Goal: Task Accomplishment & Management: Complete application form

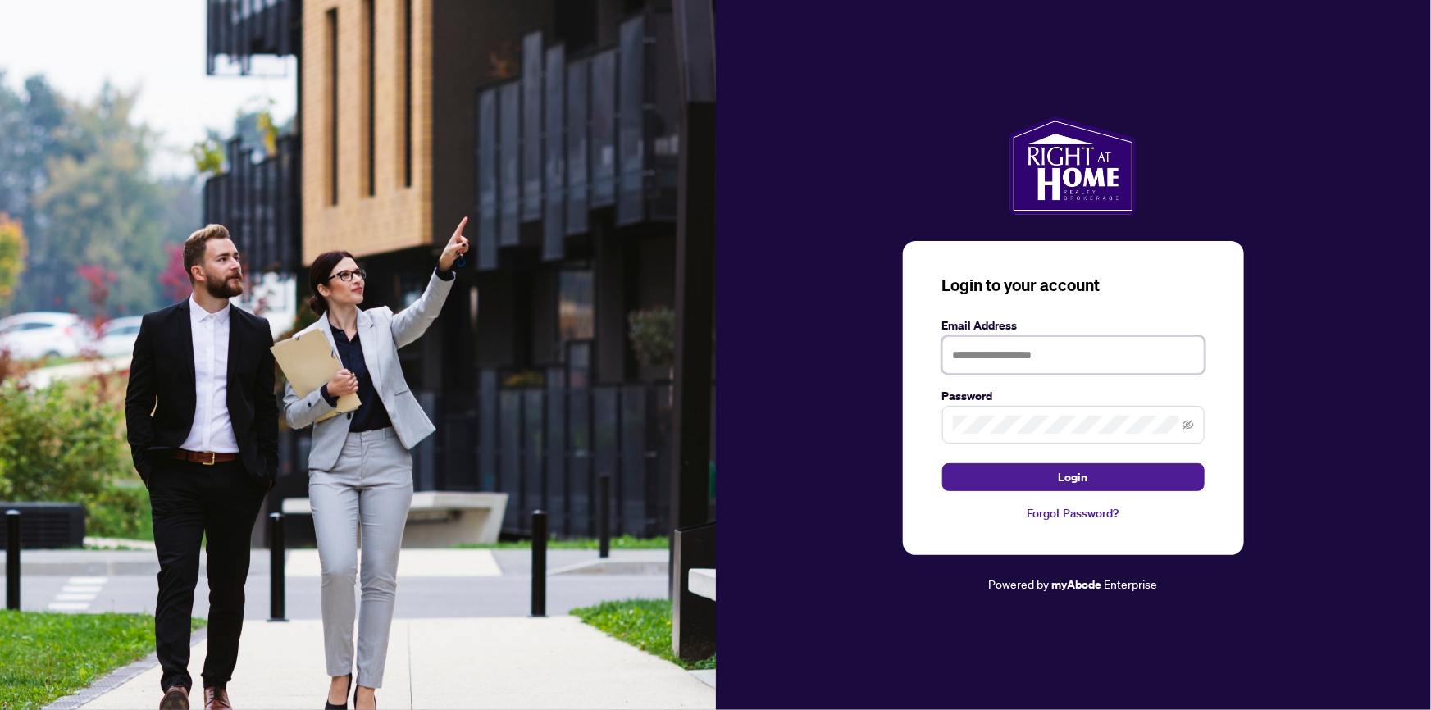
click at [1095, 359] on input "text" at bounding box center [1073, 355] width 262 height 38
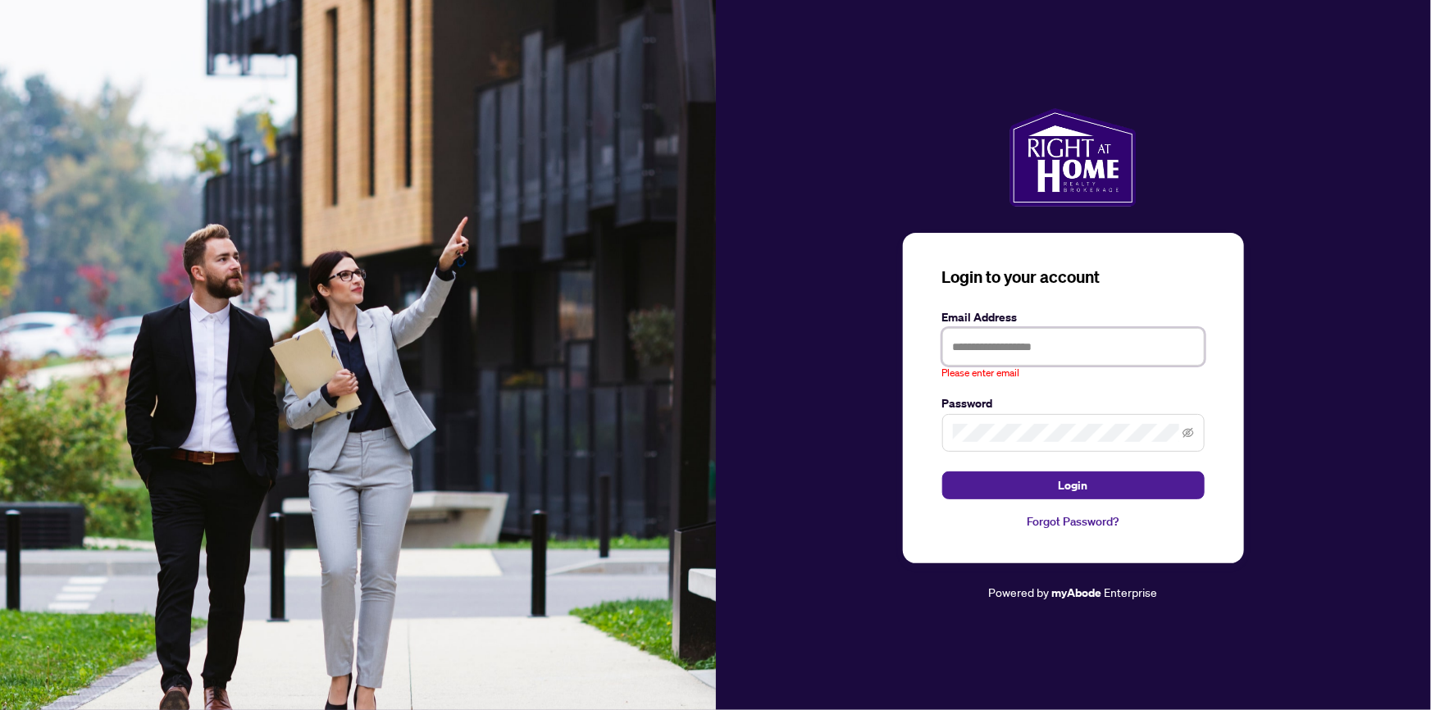
type input "**********"
click at [942, 471] on button "Login" at bounding box center [1073, 485] width 262 height 28
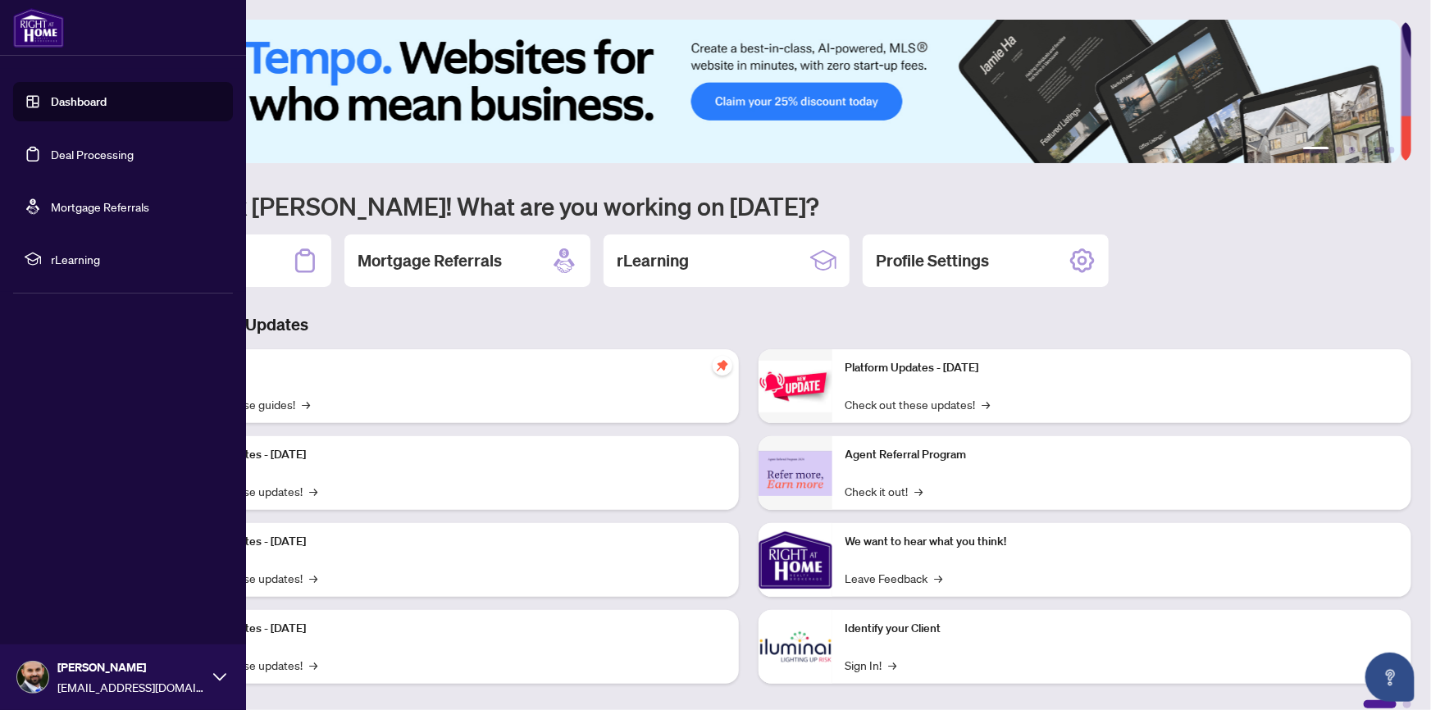
click at [78, 153] on link "Deal Processing" at bounding box center [92, 154] width 83 height 15
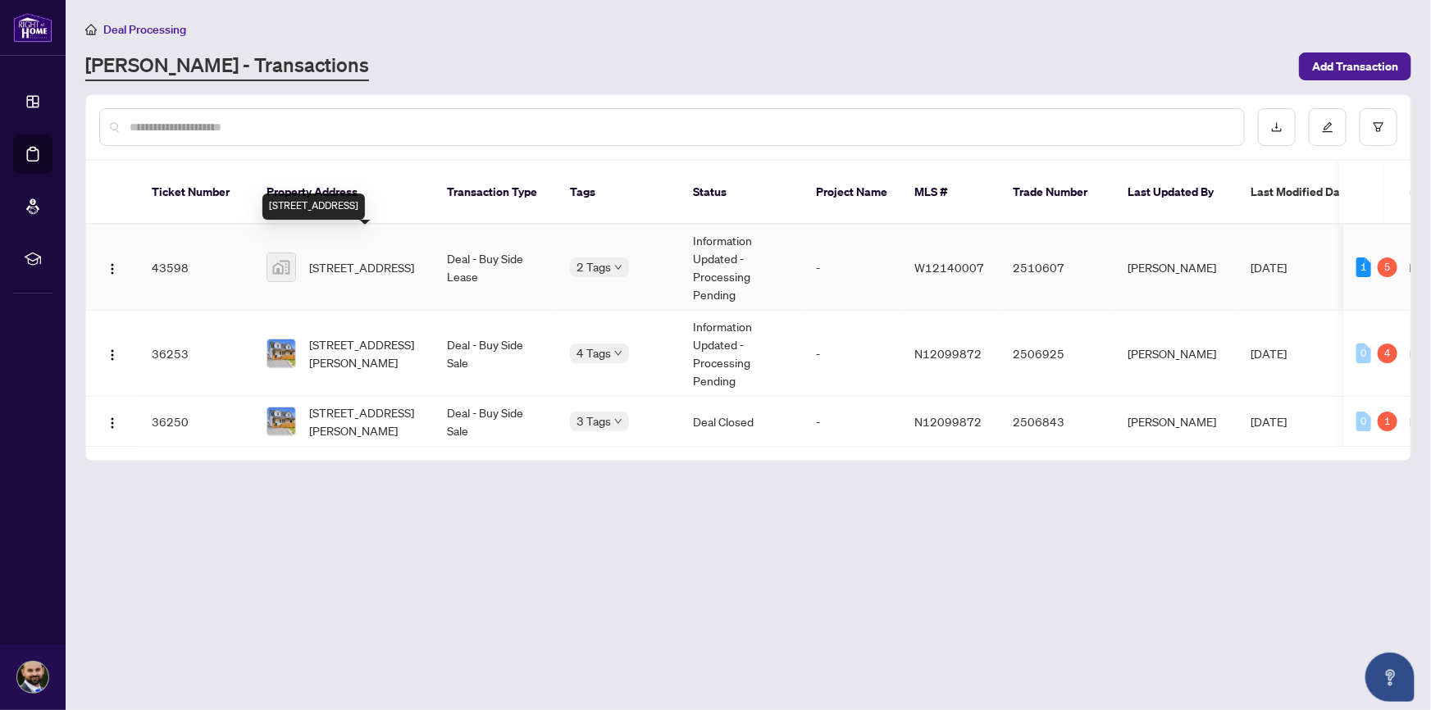
click at [411, 258] on span "[STREET_ADDRESS]" at bounding box center [361, 267] width 105 height 18
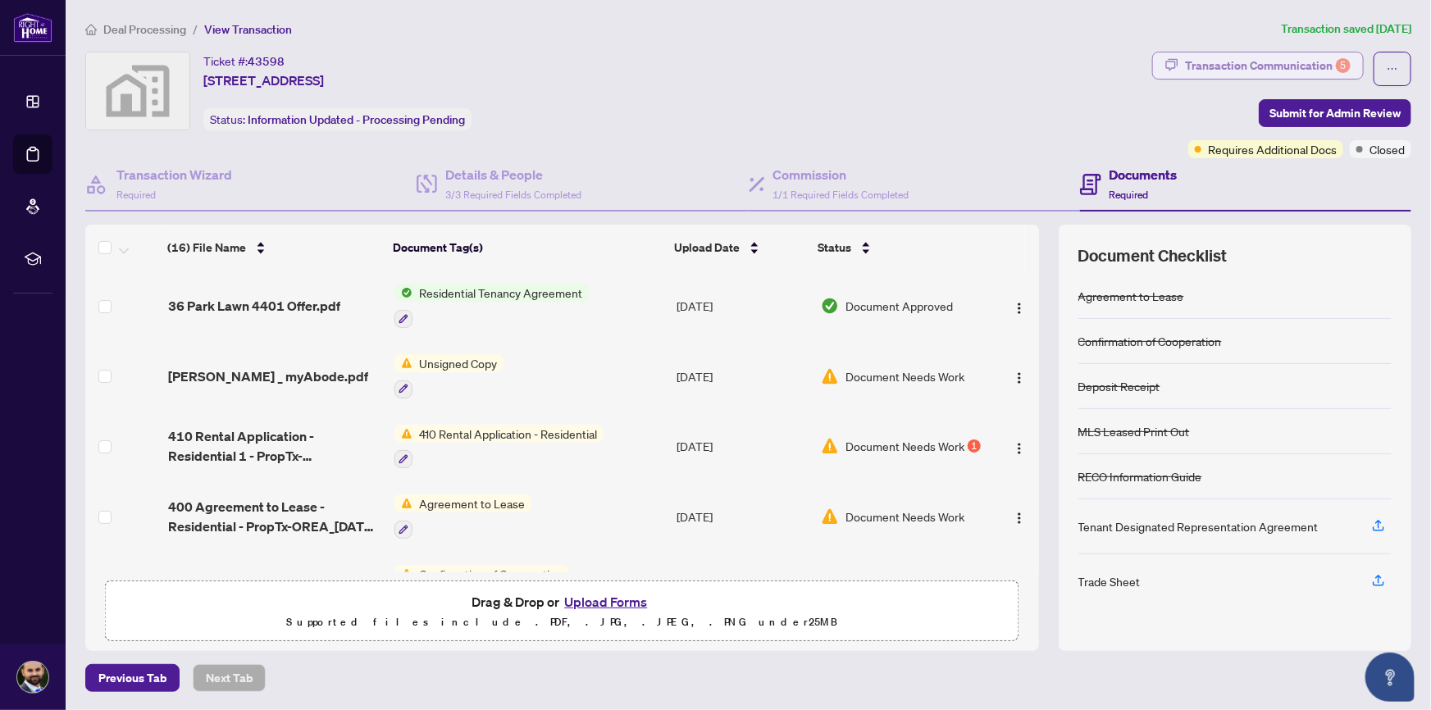
click at [1282, 57] on div "Transaction Communication 5" at bounding box center [1268, 65] width 166 height 26
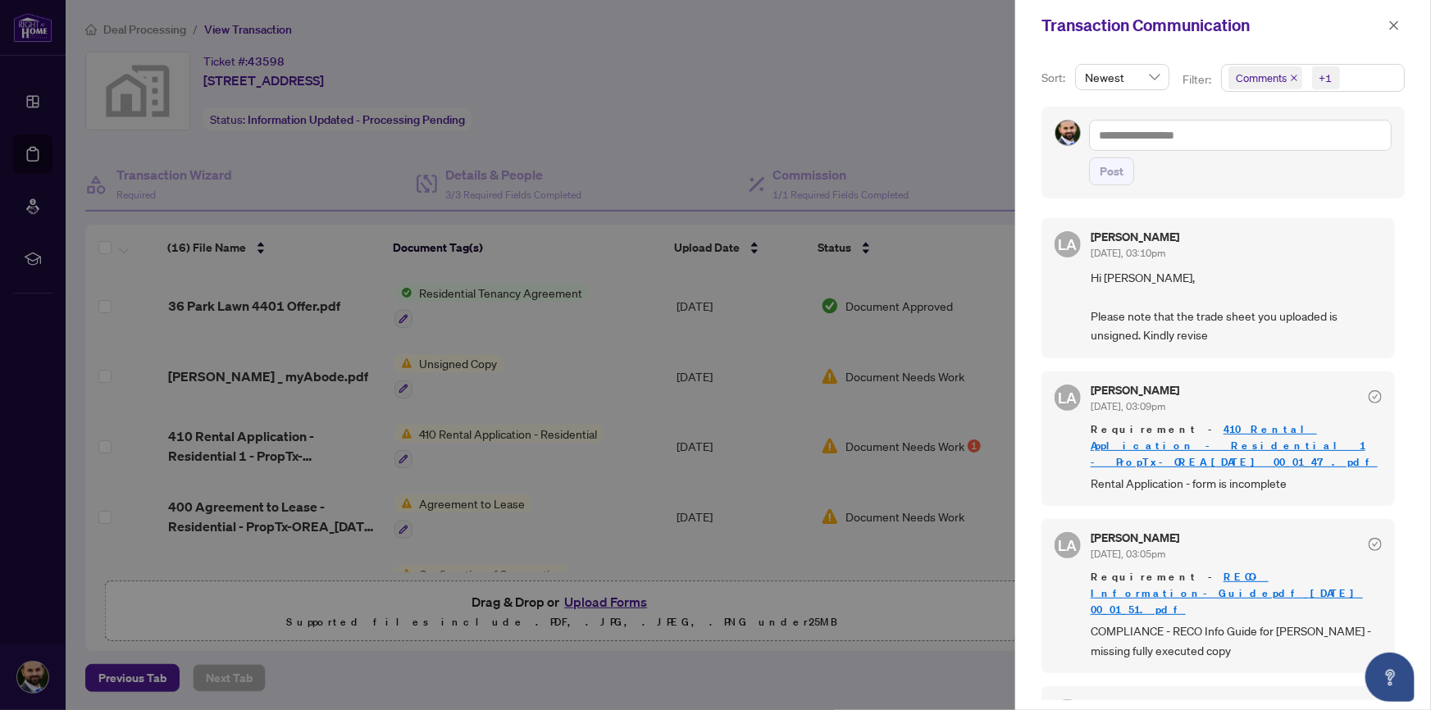
click at [697, 66] on div at bounding box center [715, 355] width 1431 height 710
click at [1392, 33] on span "button" at bounding box center [1393, 25] width 11 height 26
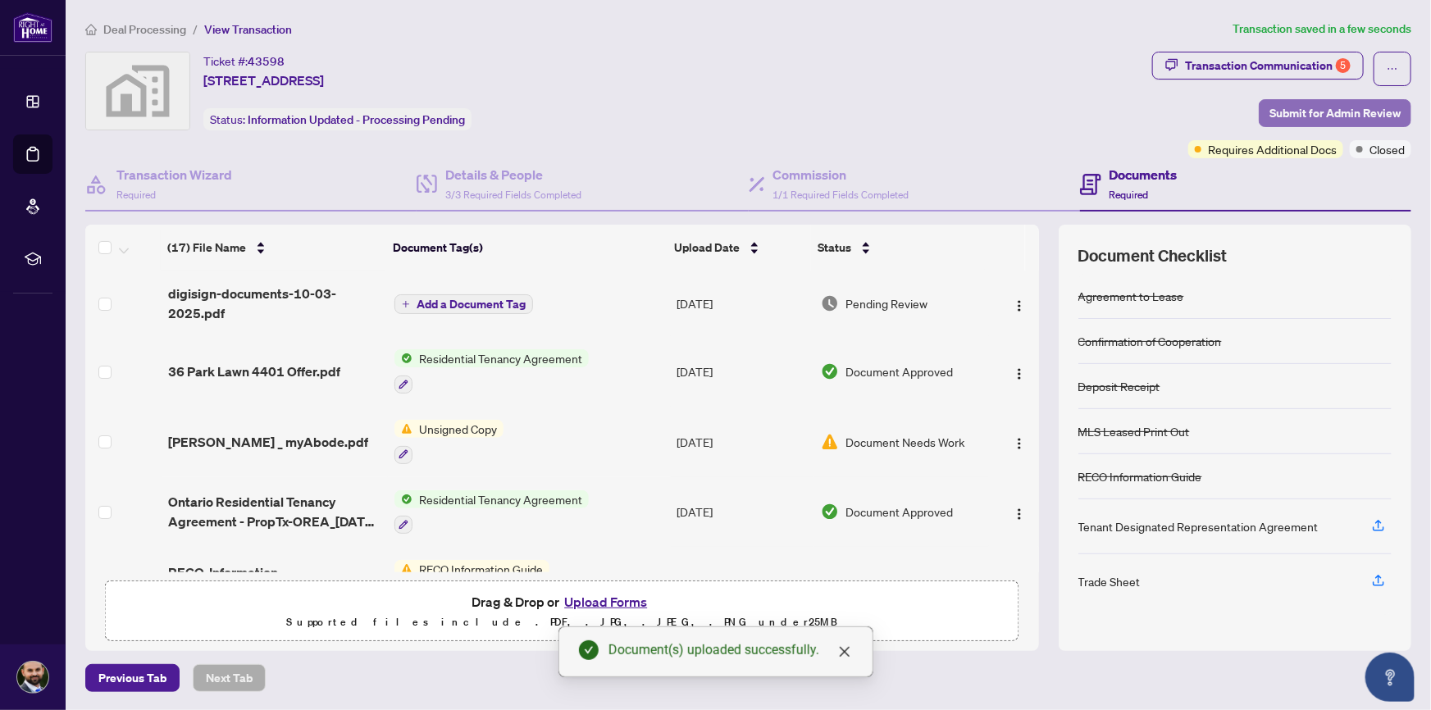
click at [1363, 107] on span "Submit for Admin Review" at bounding box center [1334, 113] width 131 height 26
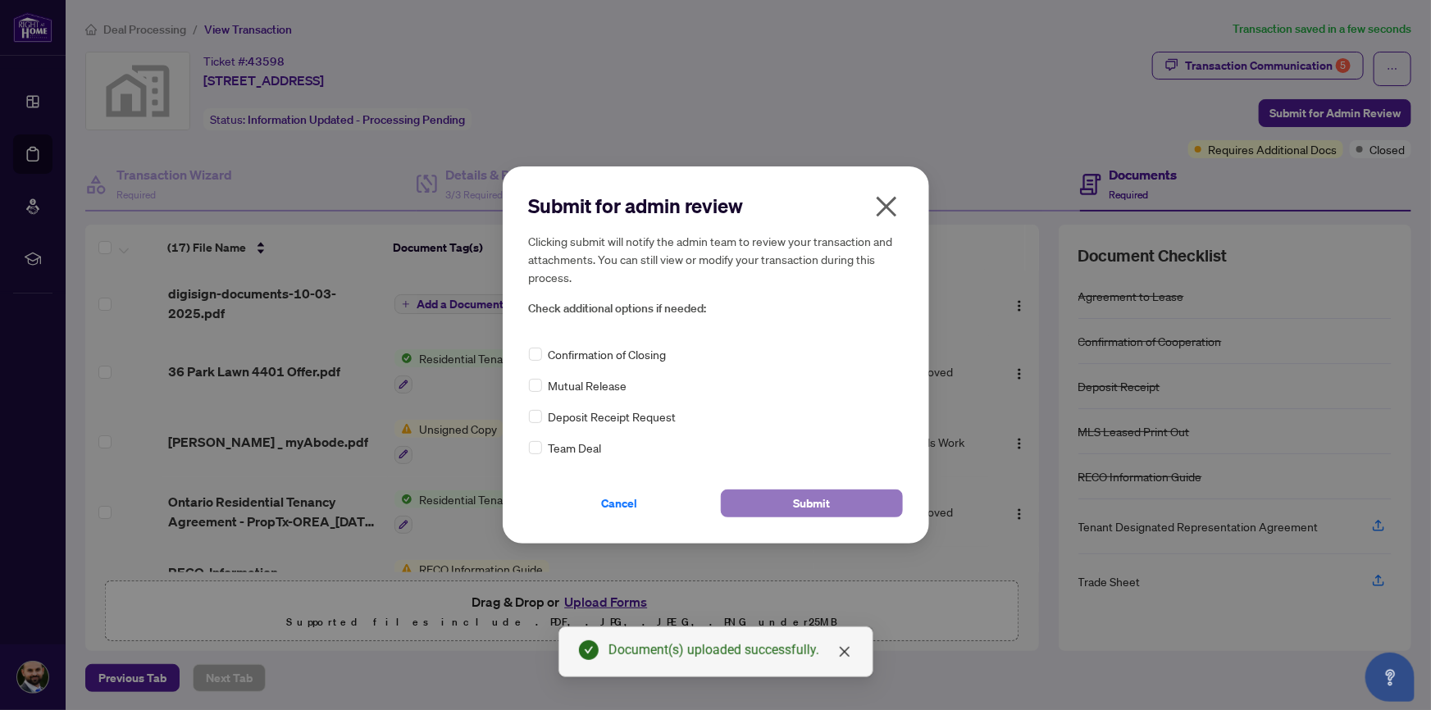
click at [812, 492] on span "Submit" at bounding box center [811, 503] width 37 height 26
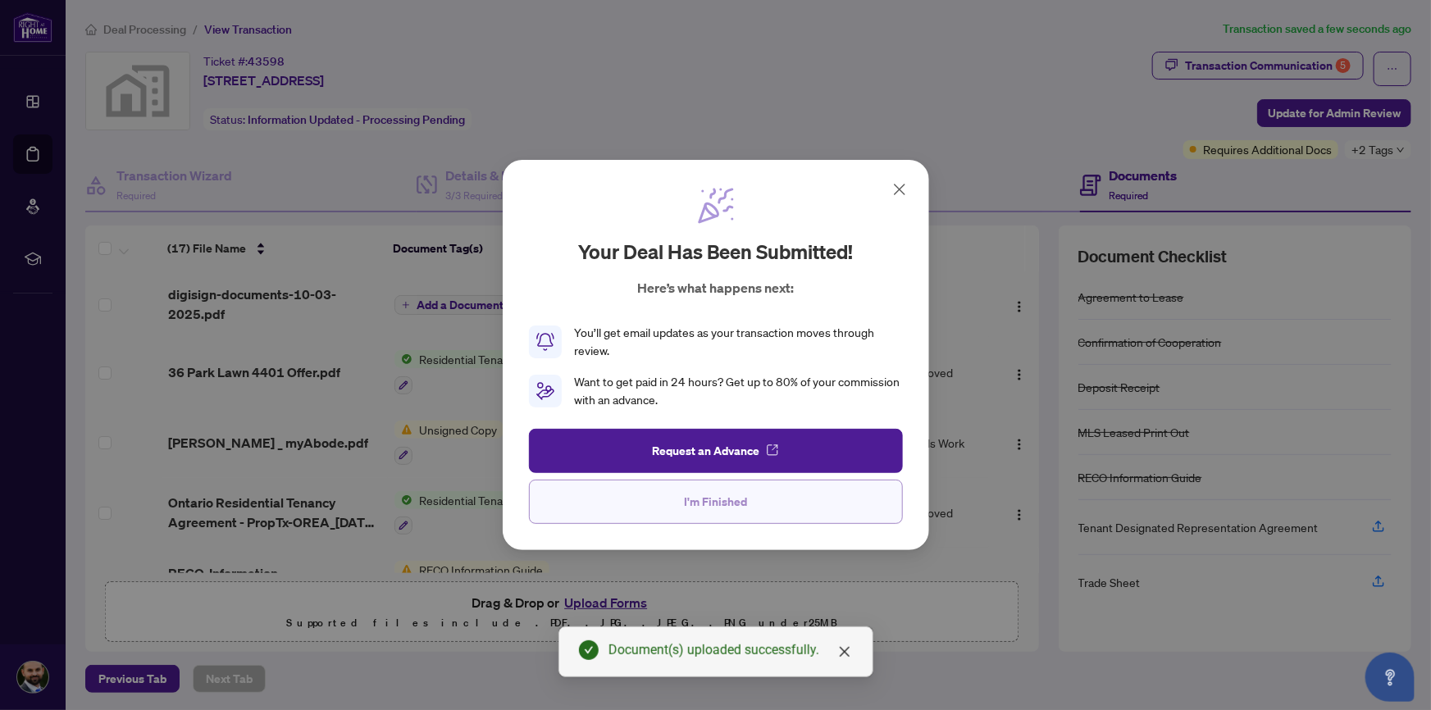
click at [742, 500] on span "I'm Finished" at bounding box center [715, 502] width 63 height 26
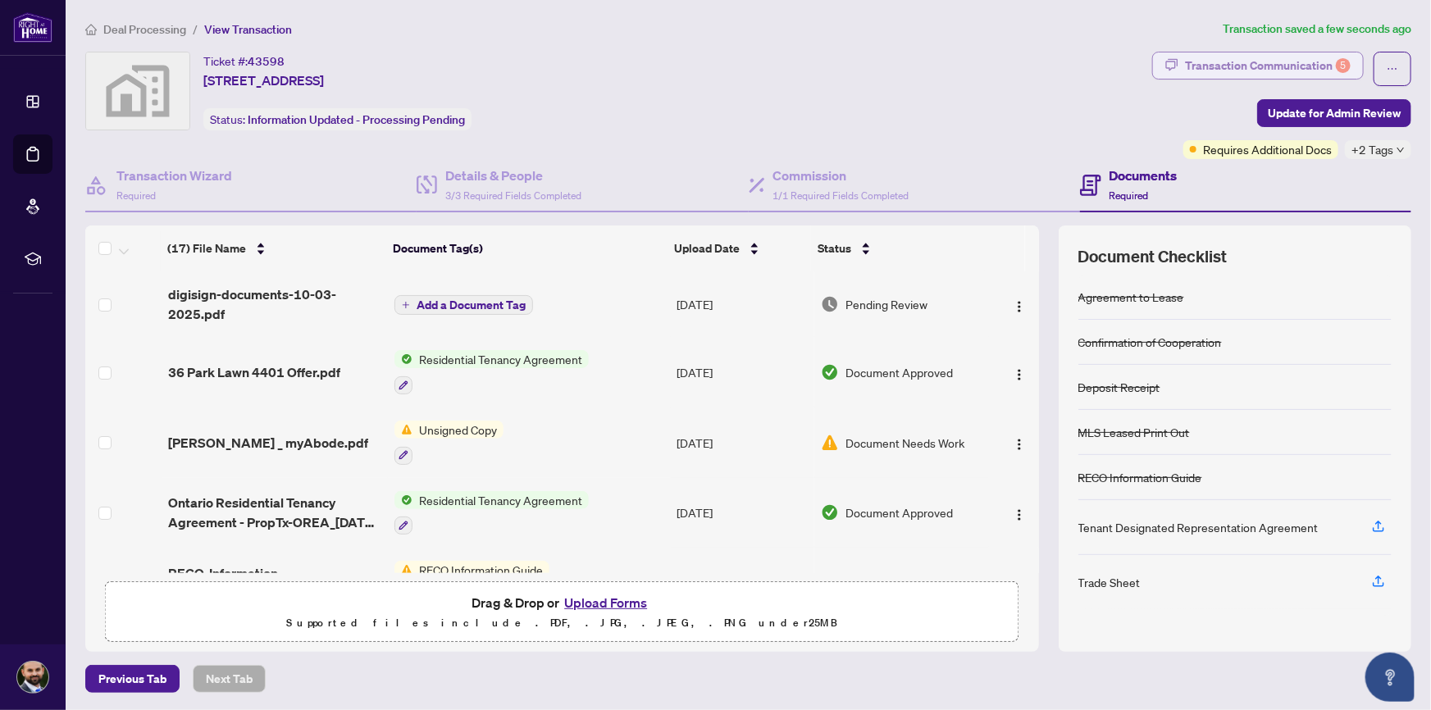
click at [1283, 65] on div "Transaction Communication 5" at bounding box center [1268, 65] width 166 height 26
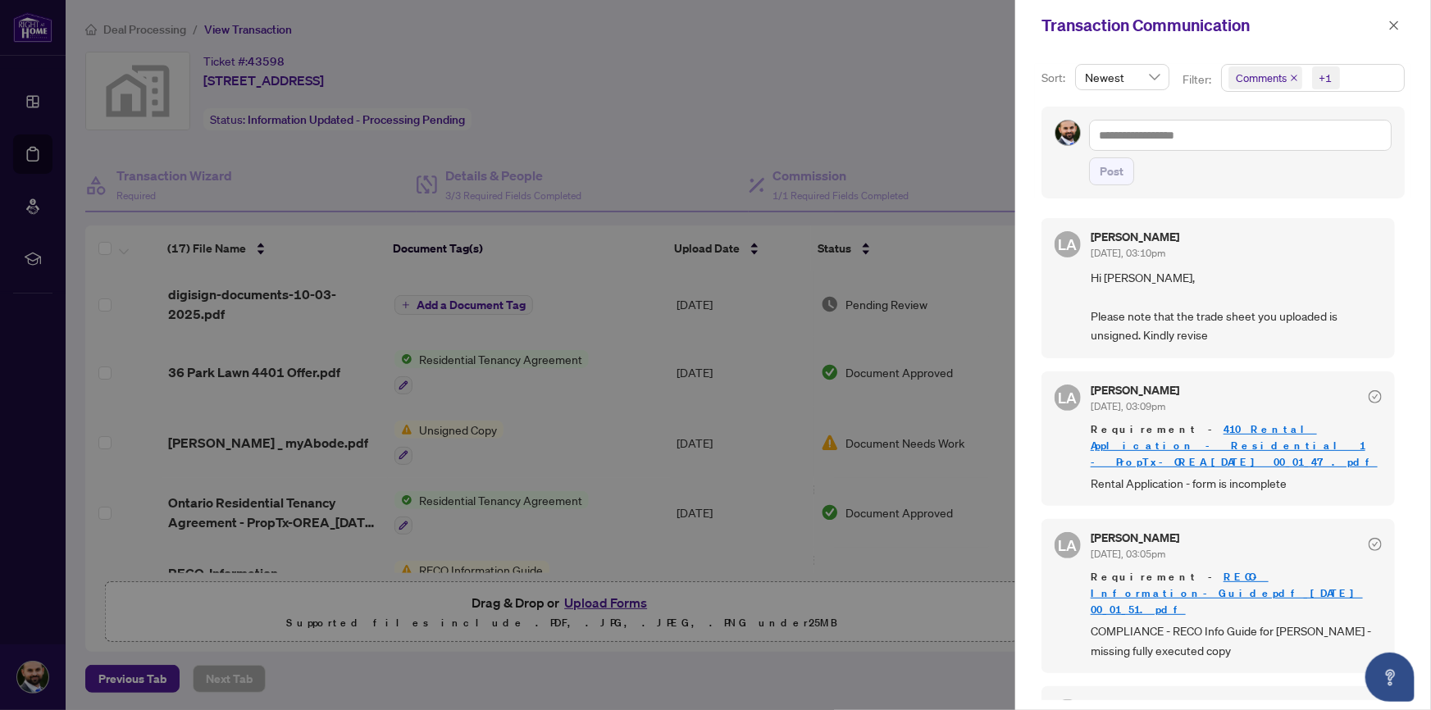
click at [904, 174] on div at bounding box center [715, 355] width 1431 height 710
click at [1401, 27] on button "button" at bounding box center [1393, 26] width 21 height 20
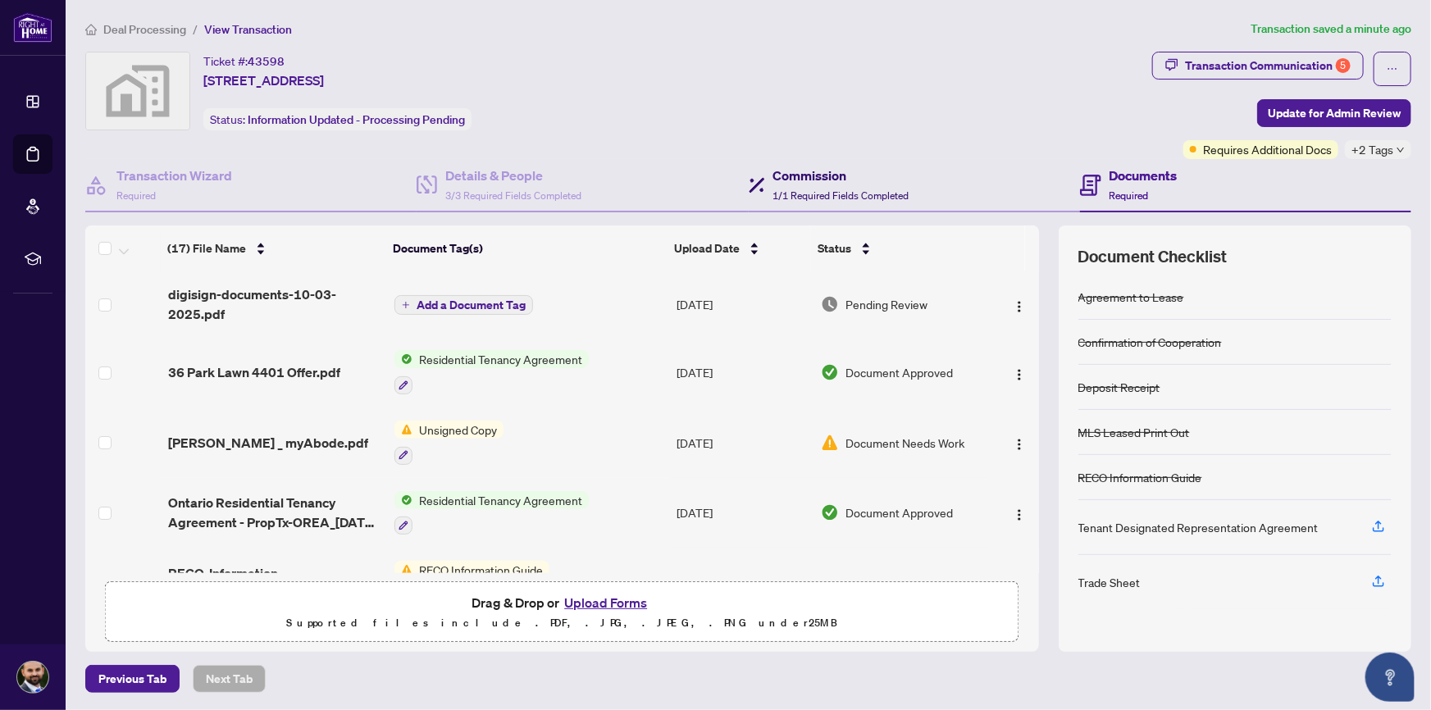
click at [781, 182] on h4 "Commission" at bounding box center [841, 176] width 136 height 20
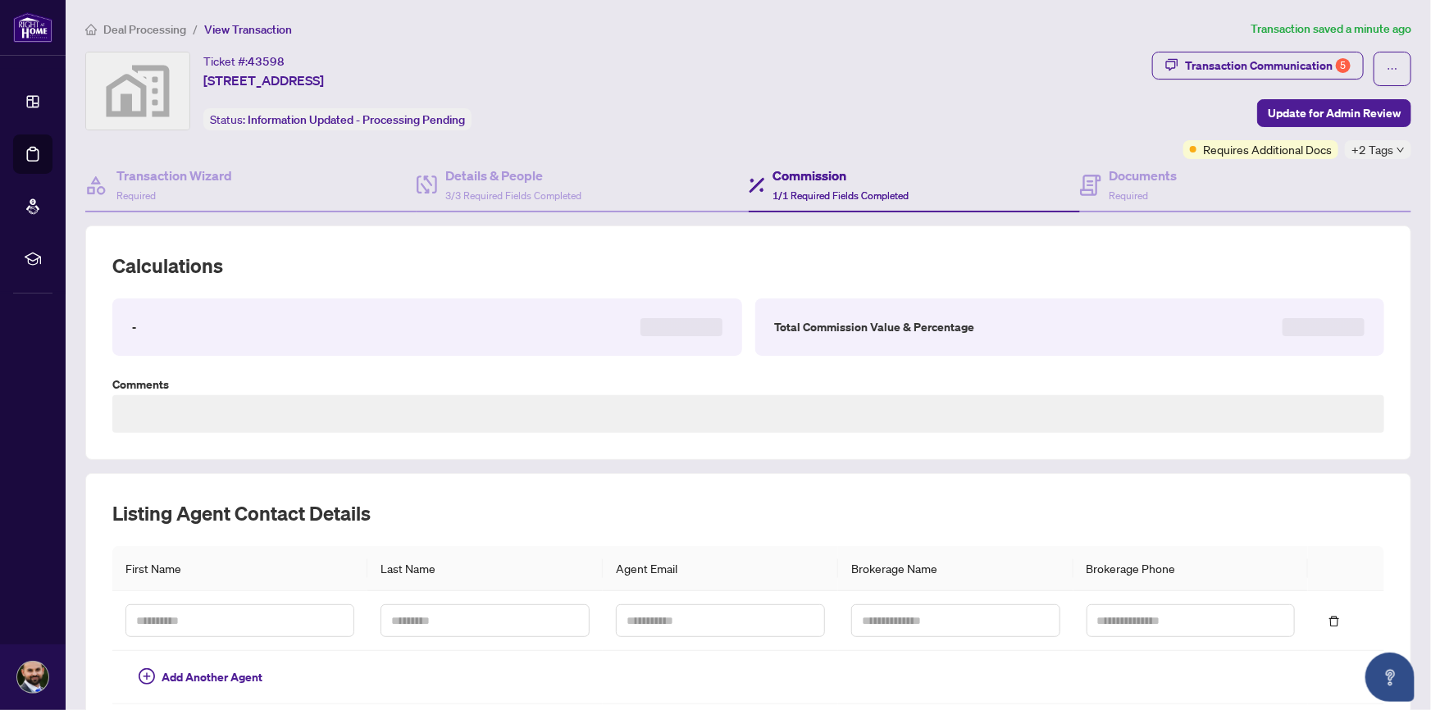
type textarea "**********"
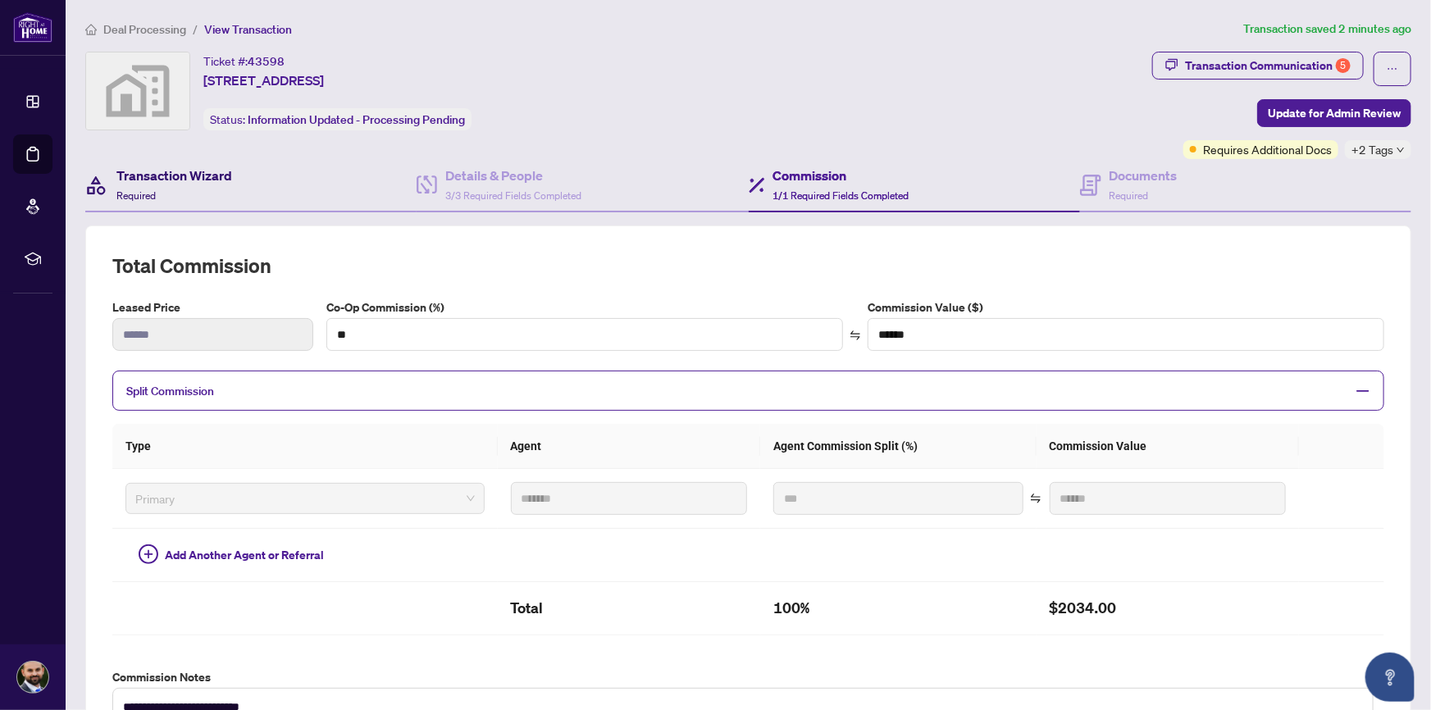
click at [153, 175] on h4 "Transaction Wizard" at bounding box center [174, 176] width 116 height 20
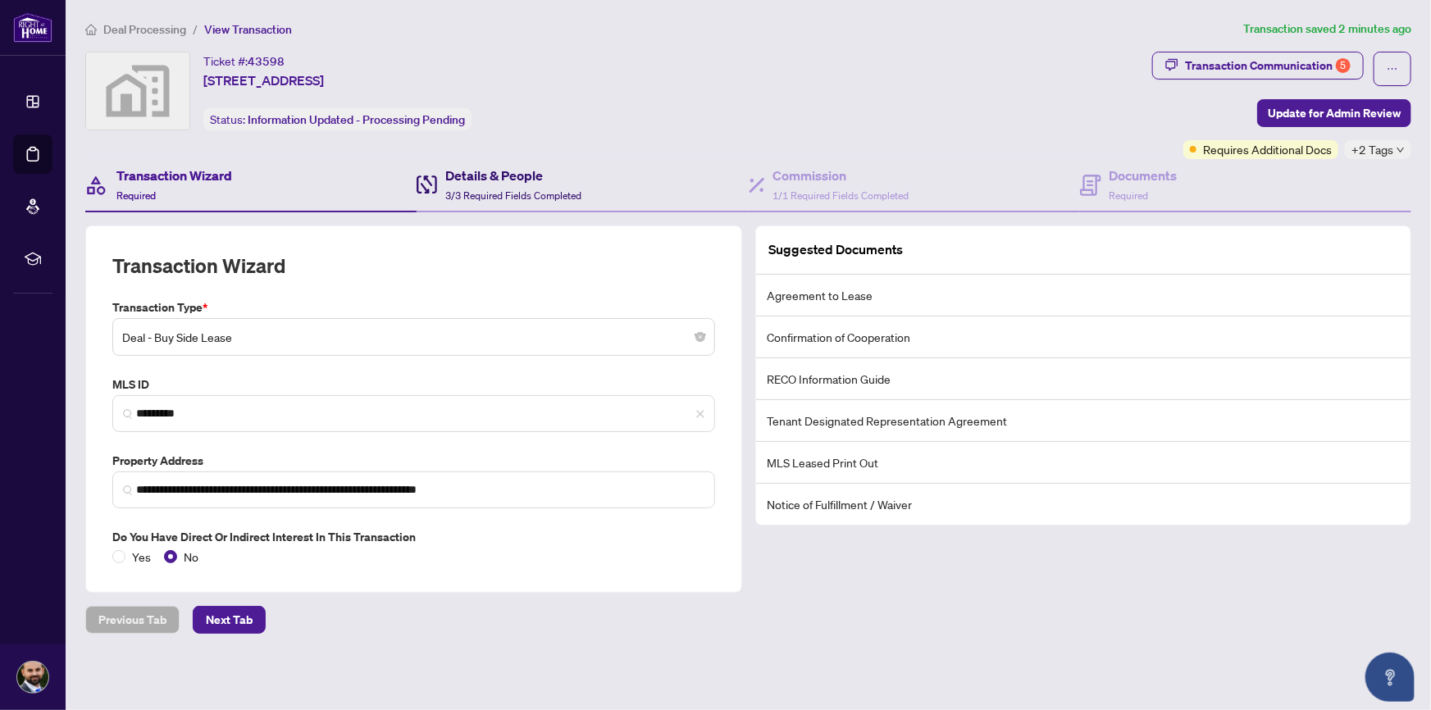
click at [480, 196] on span "3/3 Required Fields Completed" at bounding box center [513, 195] width 136 height 12
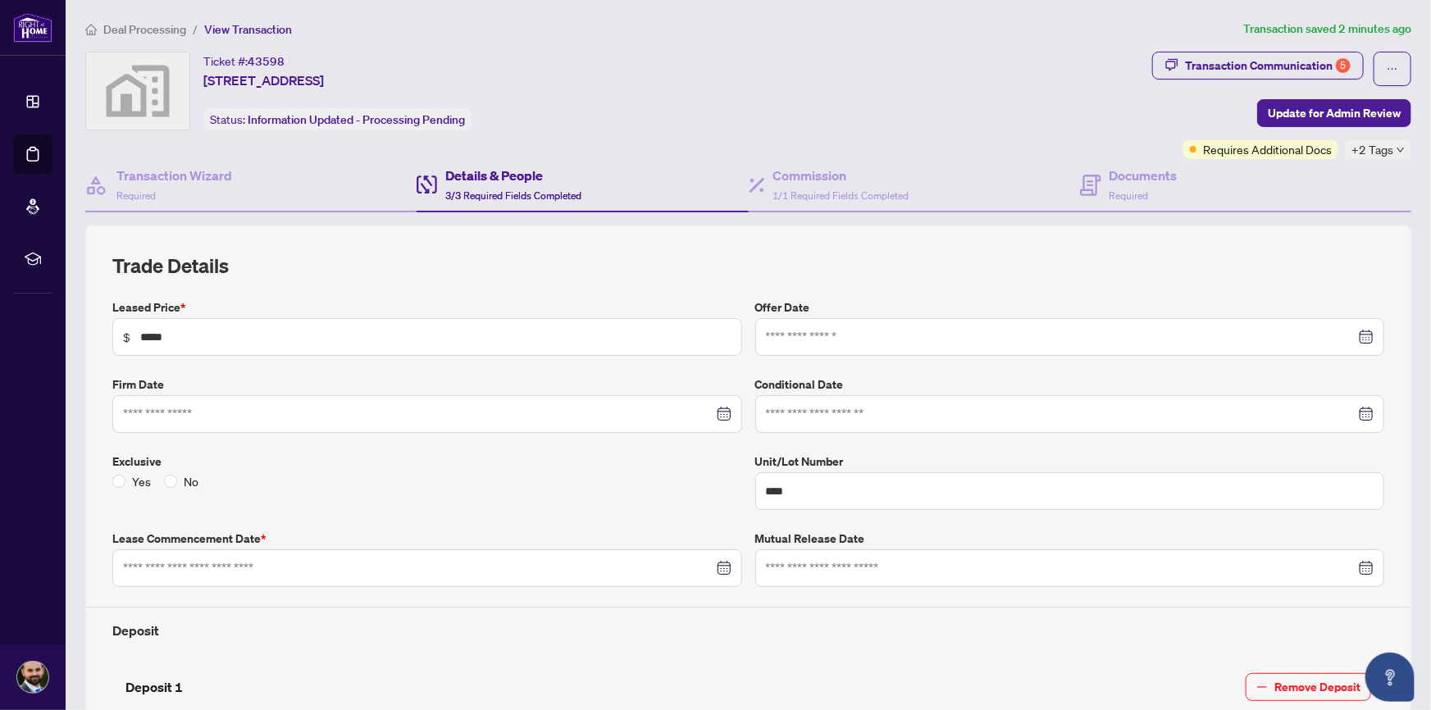
type input "**********"
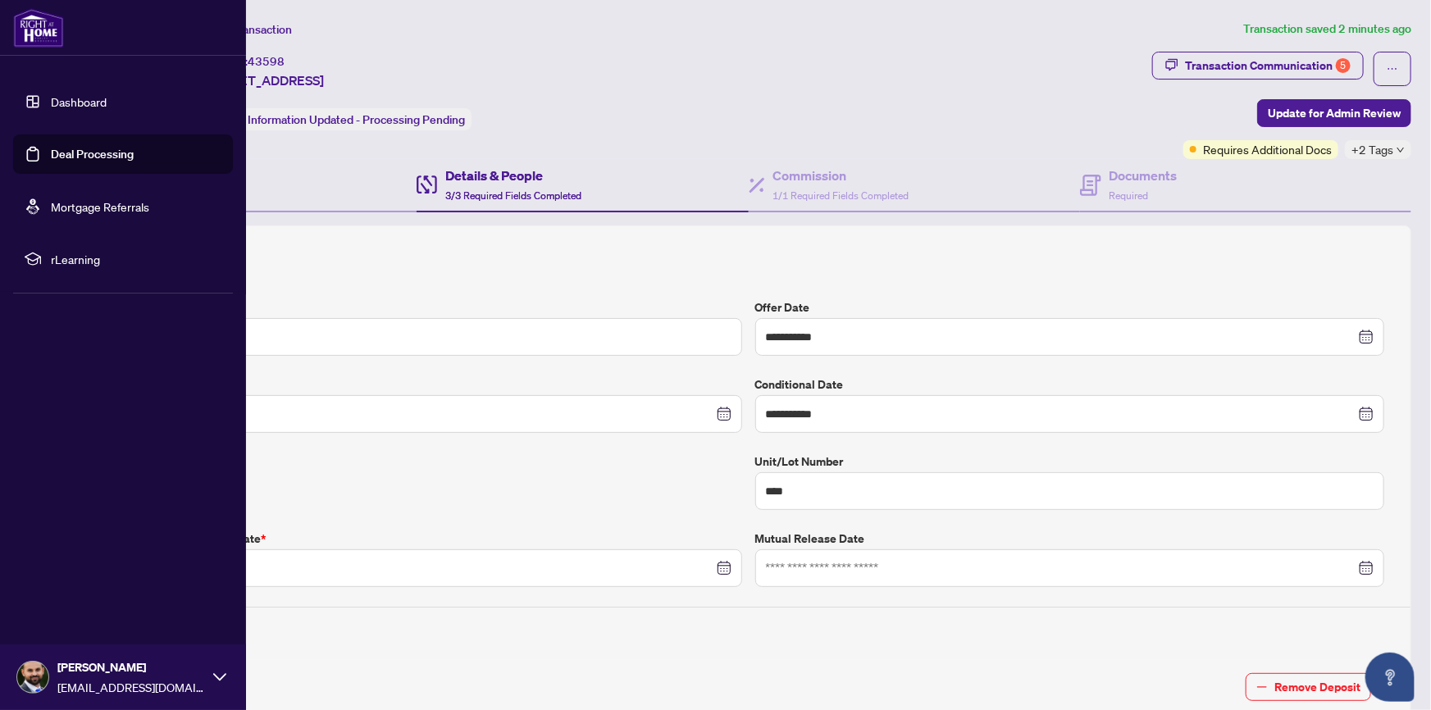
click at [51, 156] on link "Deal Processing" at bounding box center [92, 154] width 83 height 15
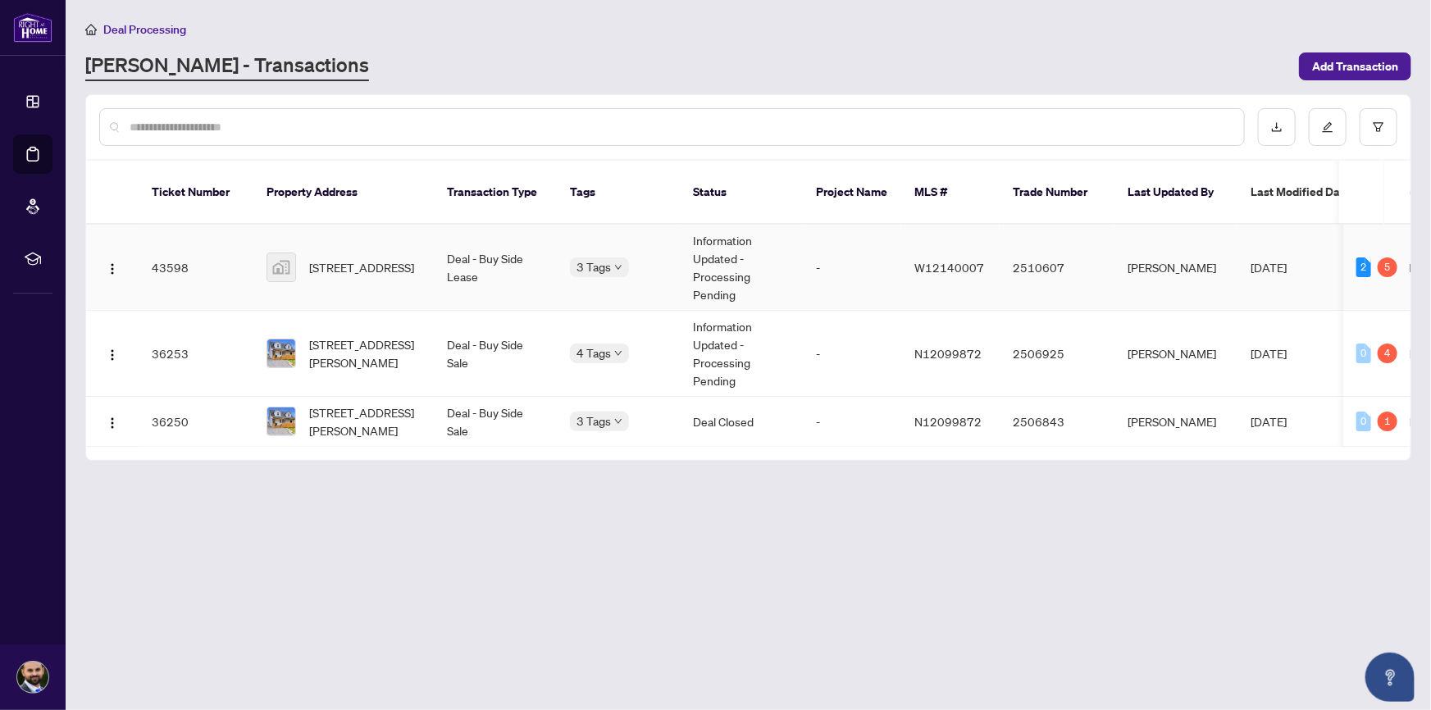
click at [388, 258] on span "[STREET_ADDRESS]" at bounding box center [361, 267] width 105 height 18
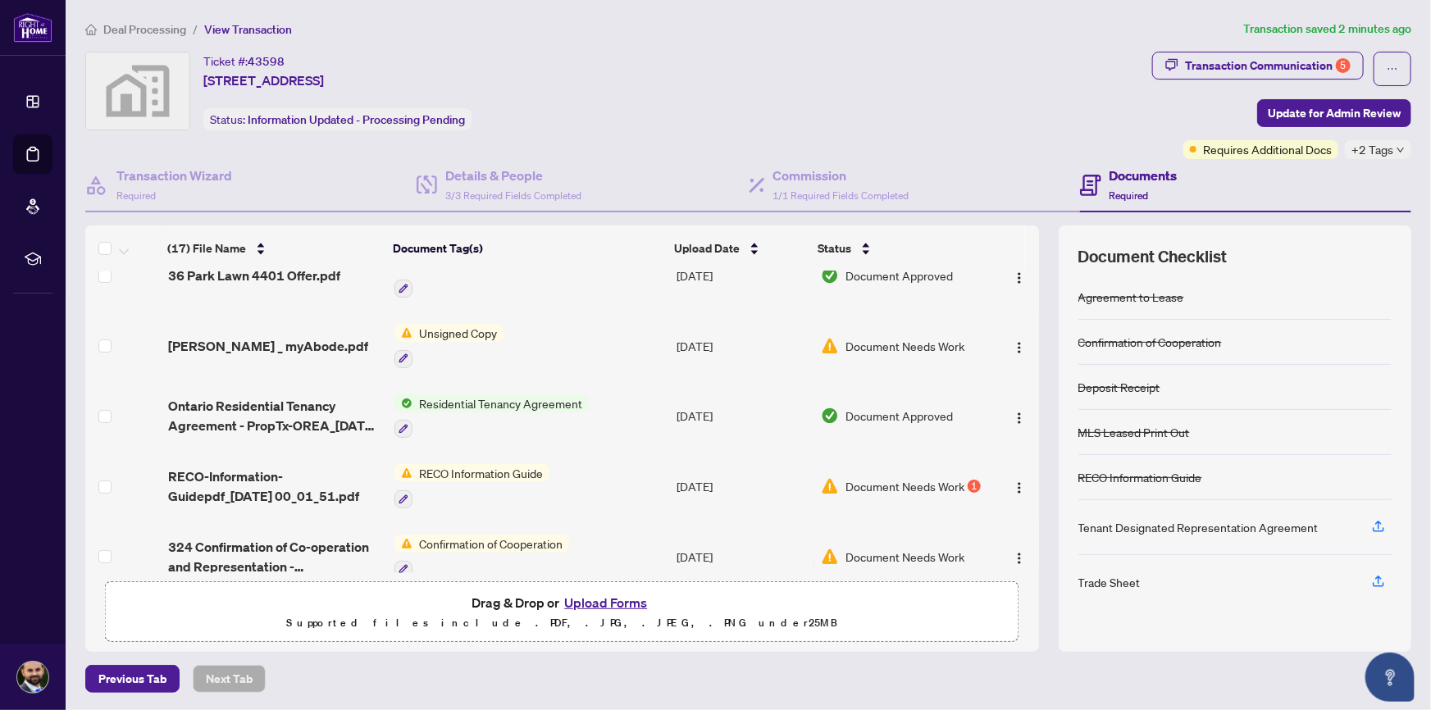
scroll to position [98, 0]
click at [258, 335] on span "[PERSON_NAME] _ myAbode.pdf" at bounding box center [268, 345] width 200 height 20
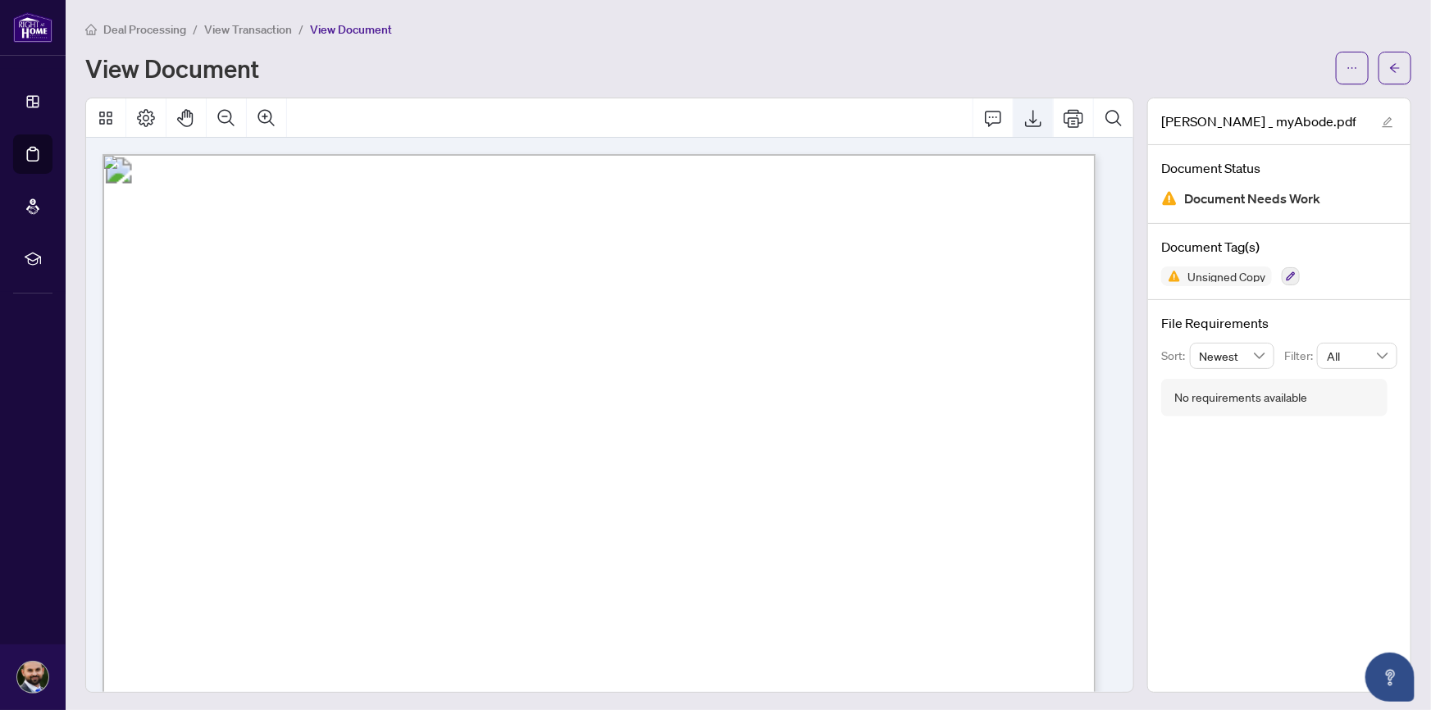
click at [1023, 125] on icon "Export" at bounding box center [1033, 118] width 20 height 20
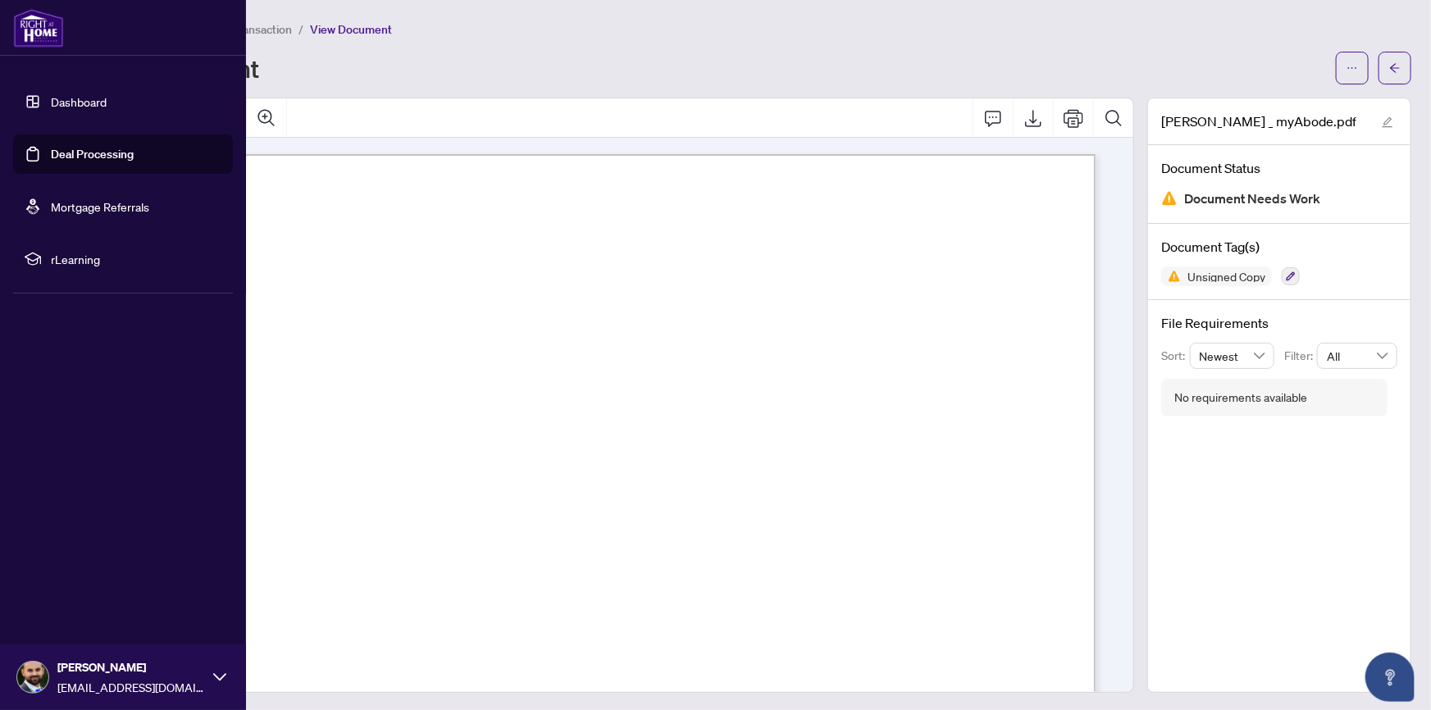
click at [66, 153] on link "Deal Processing" at bounding box center [92, 154] width 83 height 15
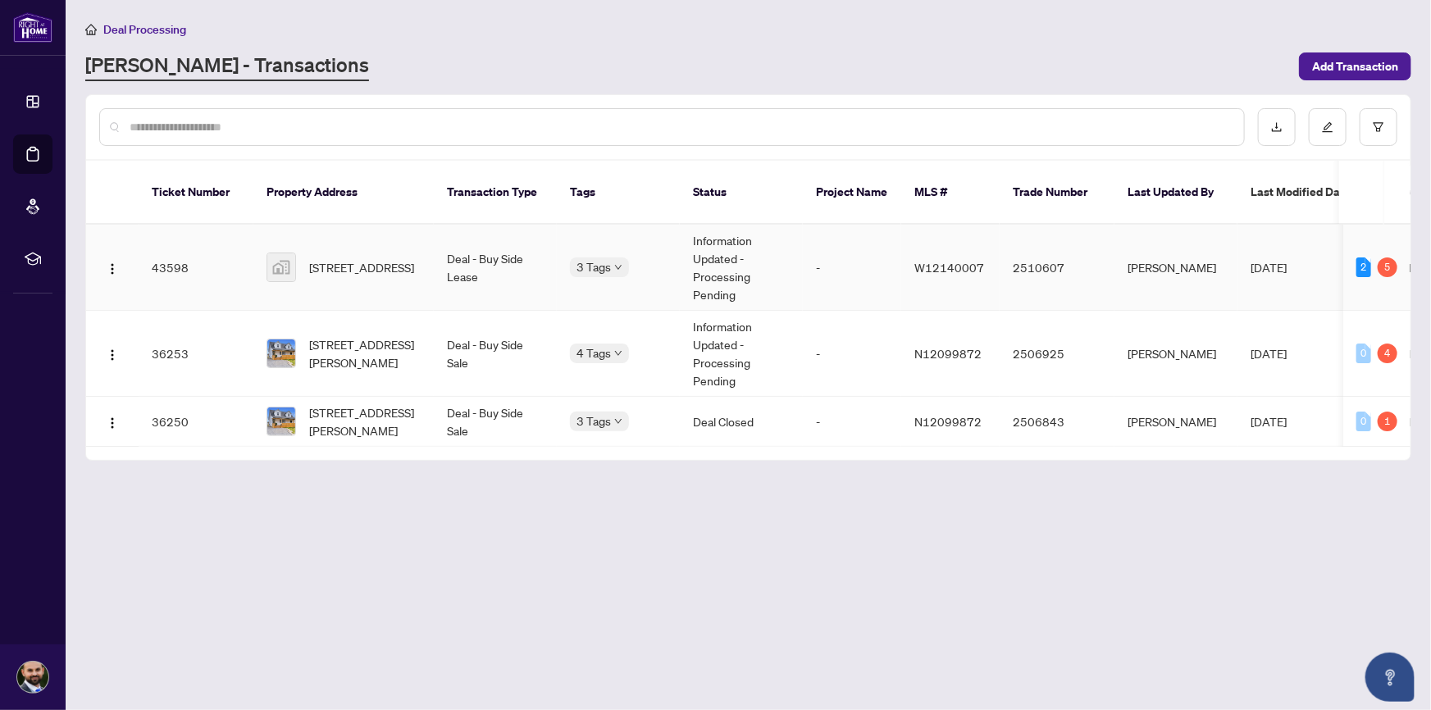
click at [340, 258] on span "[STREET_ADDRESS]" at bounding box center [361, 267] width 105 height 18
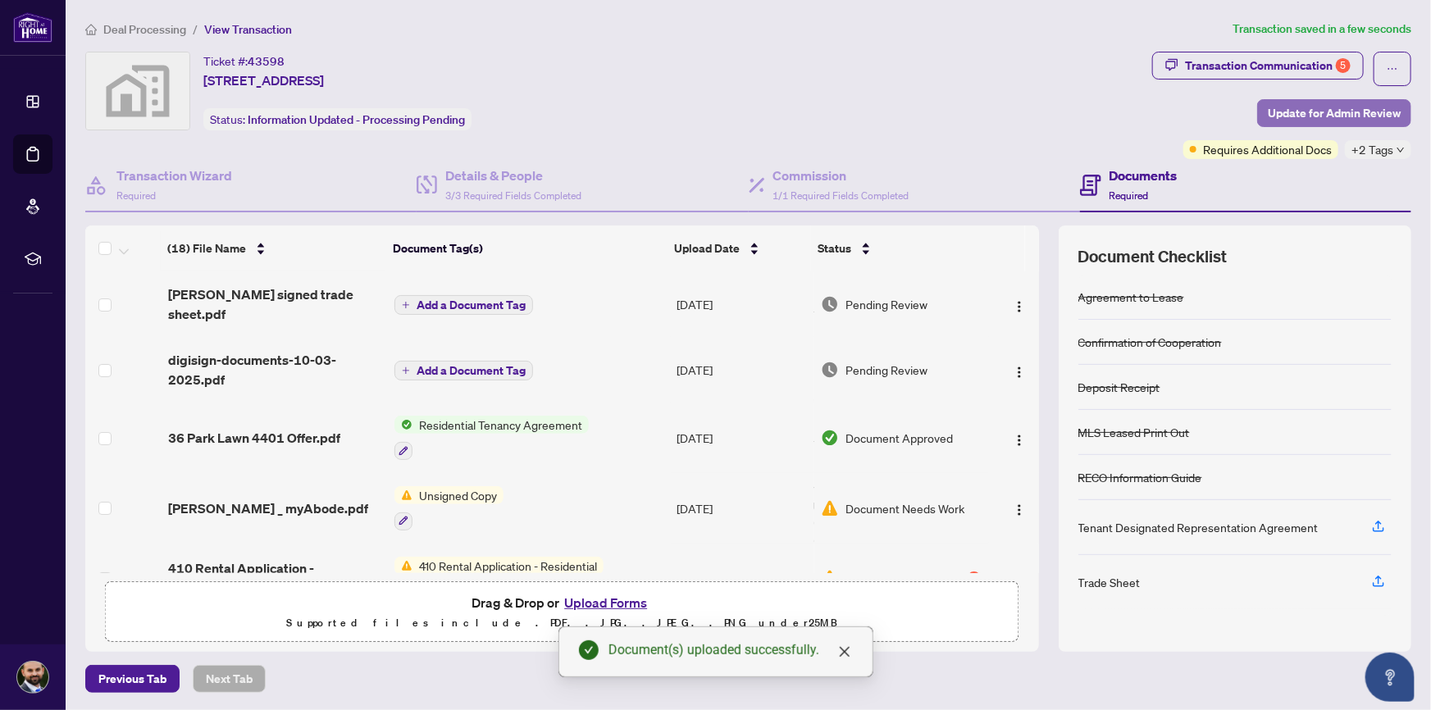
click at [1320, 119] on span "Update for Admin Review" at bounding box center [1334, 113] width 133 height 26
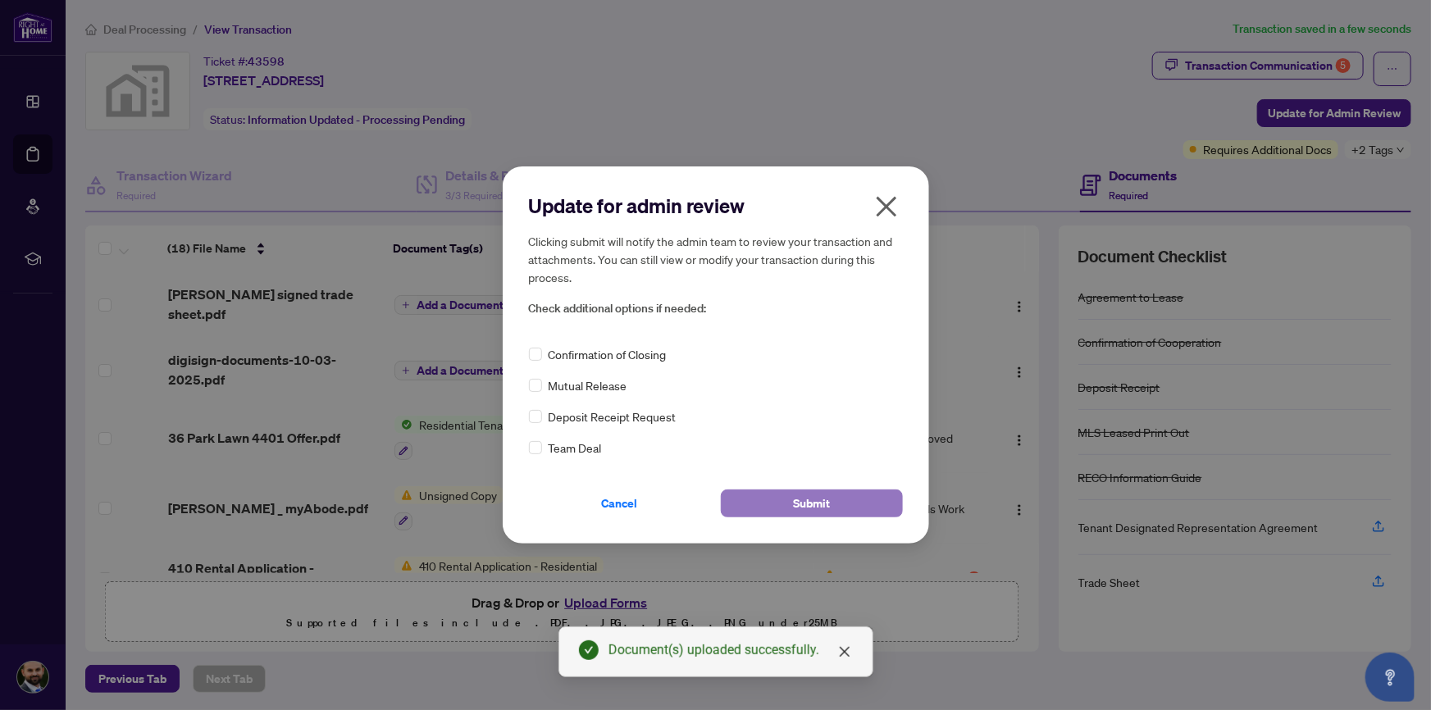
click at [848, 510] on button "Submit" at bounding box center [812, 503] width 182 height 28
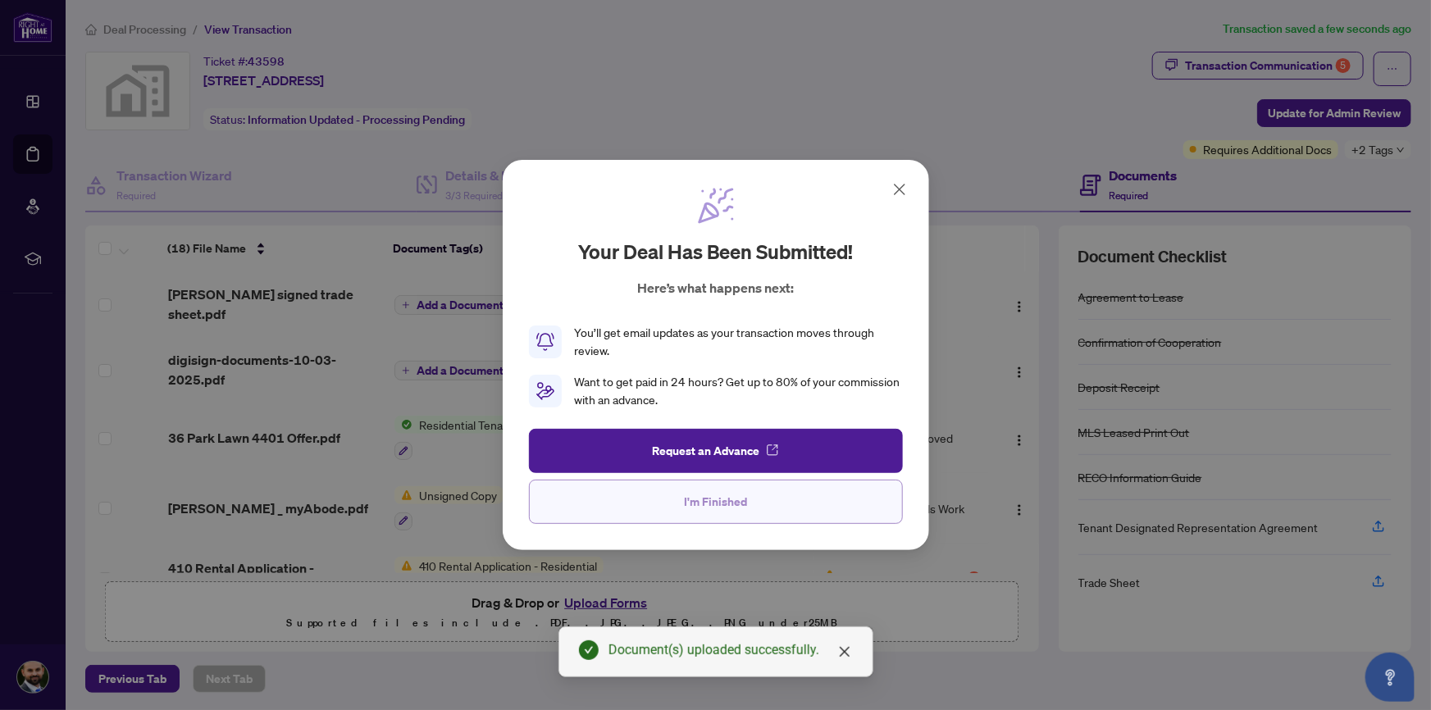
click at [755, 518] on button "I'm Finished" at bounding box center [716, 502] width 374 height 44
